Goal: Information Seeking & Learning: Learn about a topic

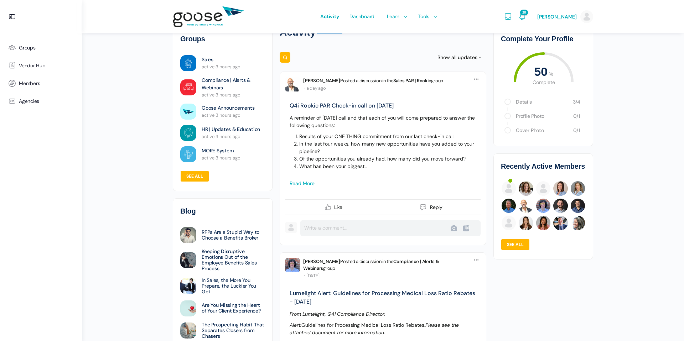
scroll to position [20, 0]
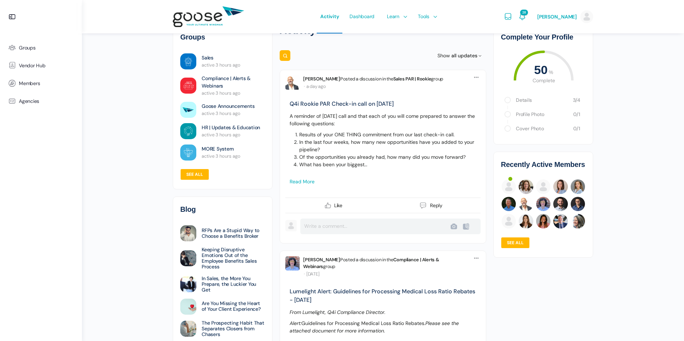
click at [308, 179] on link "Read more" at bounding box center [302, 182] width 25 height 6
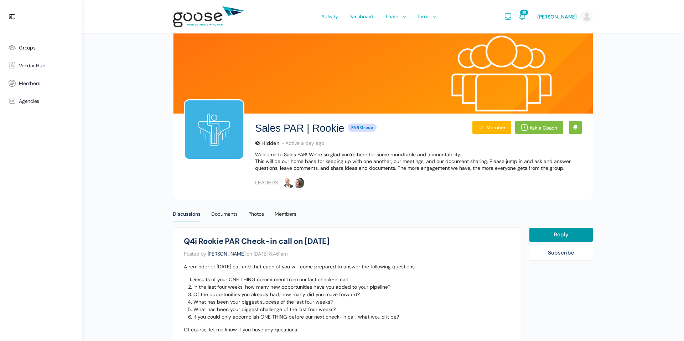
click at [31, 50] on span "Groups" at bounding box center [27, 48] width 17 height 6
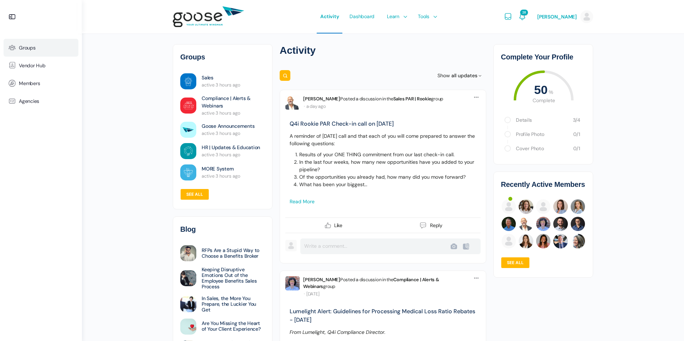
click at [35, 49] on span "Groups" at bounding box center [27, 48] width 17 height 6
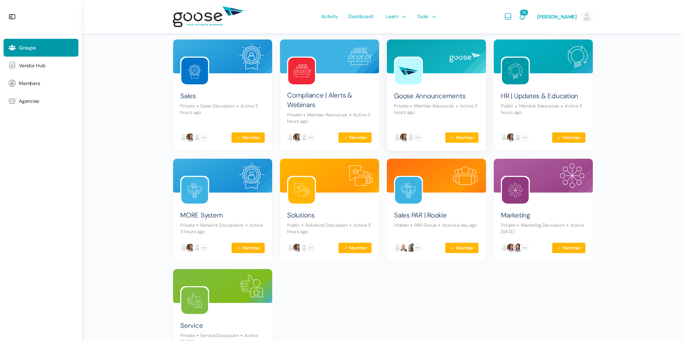
scroll to position [79, 0]
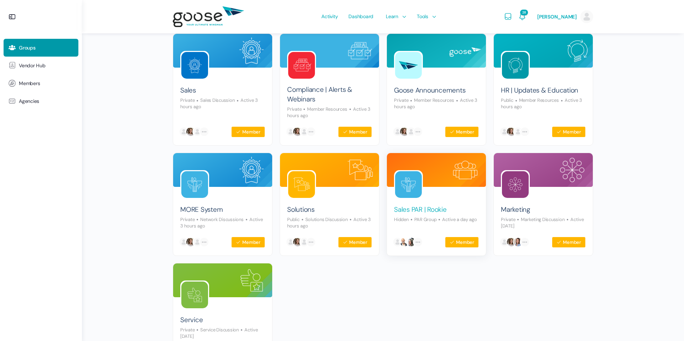
click at [439, 208] on link "Sales PAR | Rookie" at bounding box center [420, 210] width 53 height 10
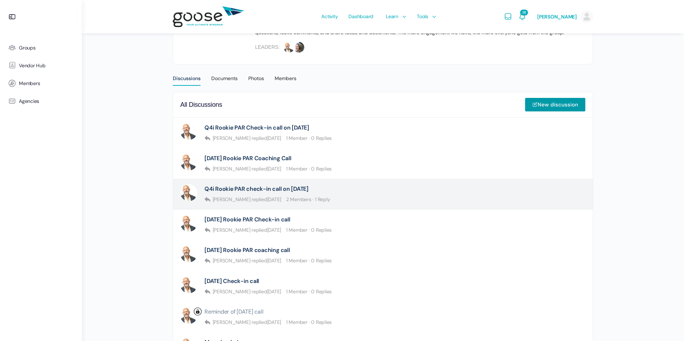
scroll to position [137, 0]
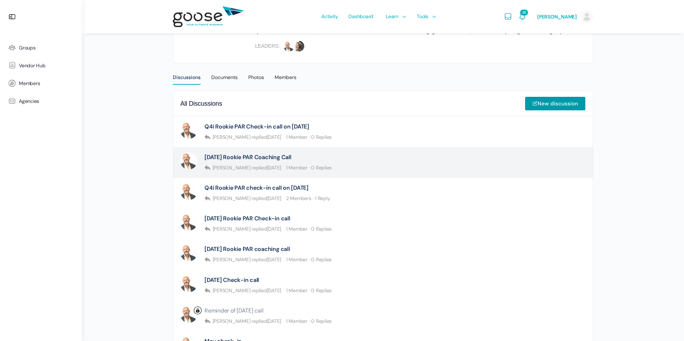
click at [366, 166] on div "Kevin Trokey September 3rd Rookie PAR Coaching Call Kevin Trokey replied 1 week…" at bounding box center [332, 163] width 304 height 20
click at [288, 156] on link "[DATE] Rookie PAR Coaching Call" at bounding box center [248, 157] width 87 height 7
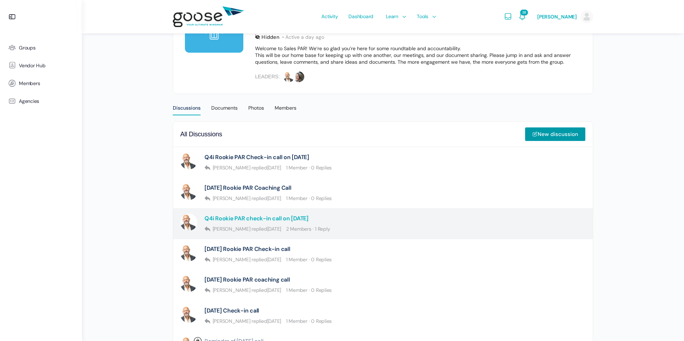
scroll to position [105, 0]
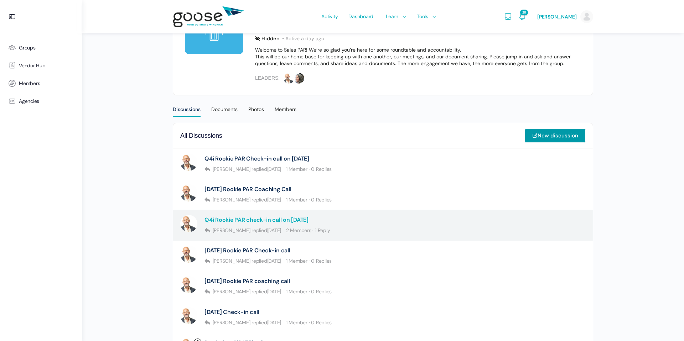
click at [272, 222] on link "Q4i Rookie PAR check-in call on [DATE]" at bounding box center [257, 220] width 104 height 7
